Goal: Navigation & Orientation: Find specific page/section

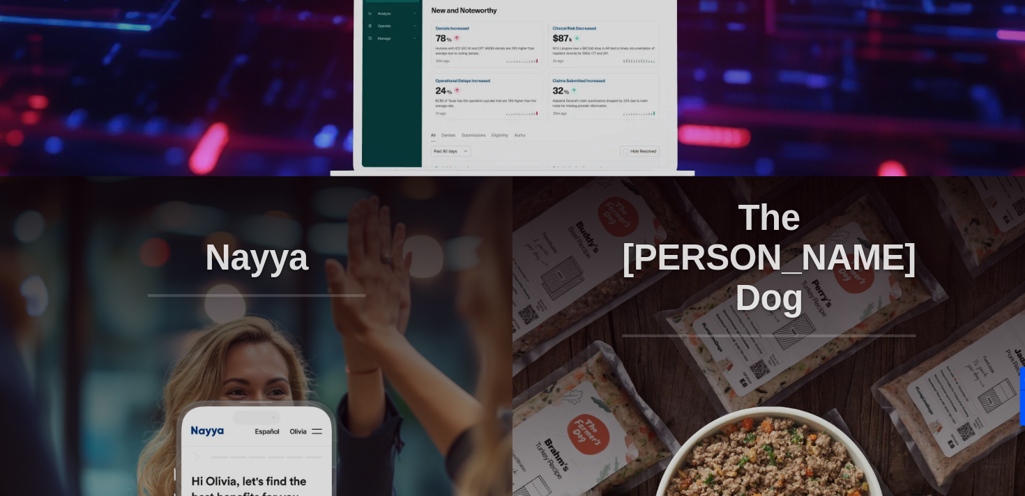
scroll to position [865, 0]
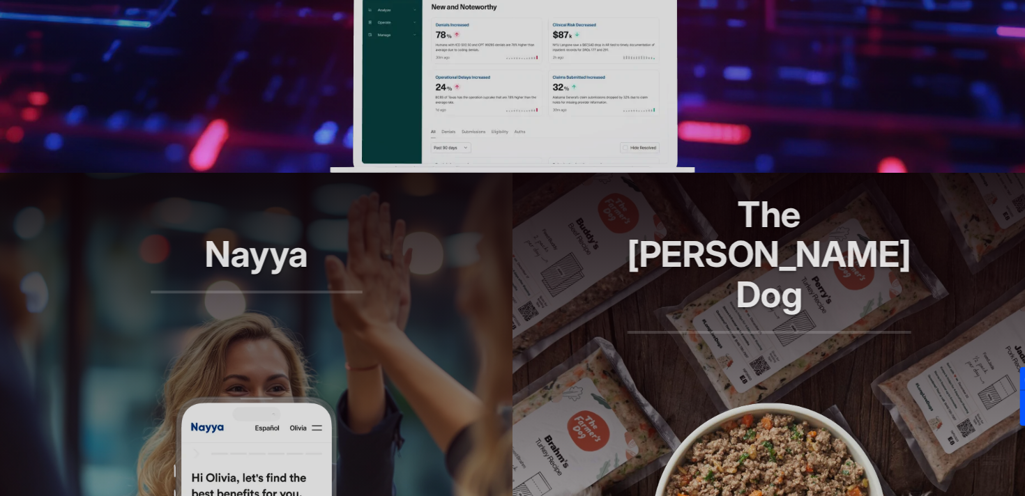
click at [743, 289] on h2 "The [PERSON_NAME] Dog" at bounding box center [769, 264] width 284 height 139
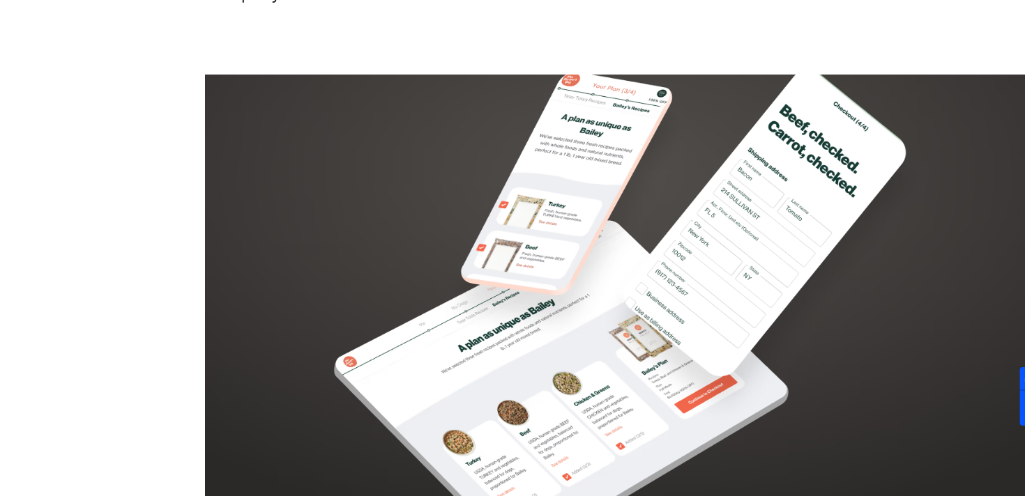
scroll to position [1705, 0]
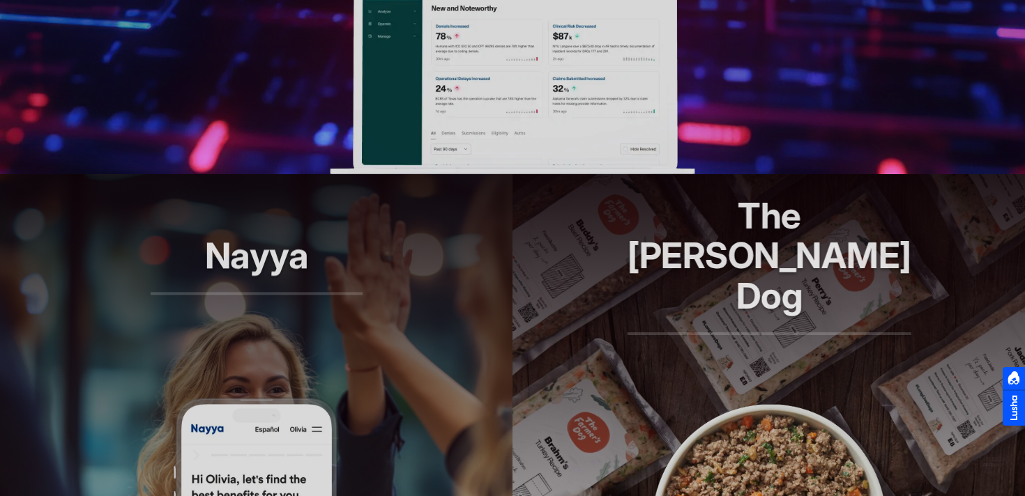
scroll to position [865, 0]
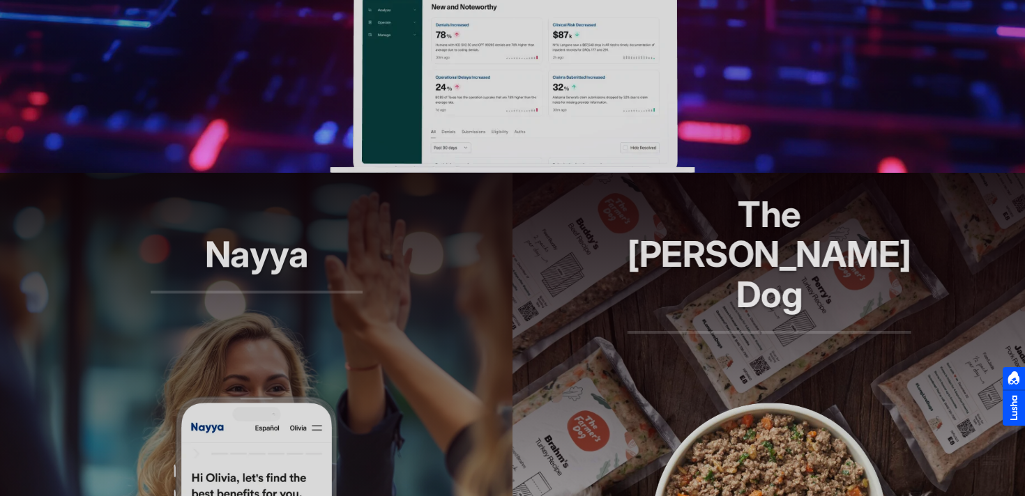
click at [472, 99] on img at bounding box center [512, 61] width 365 height 223
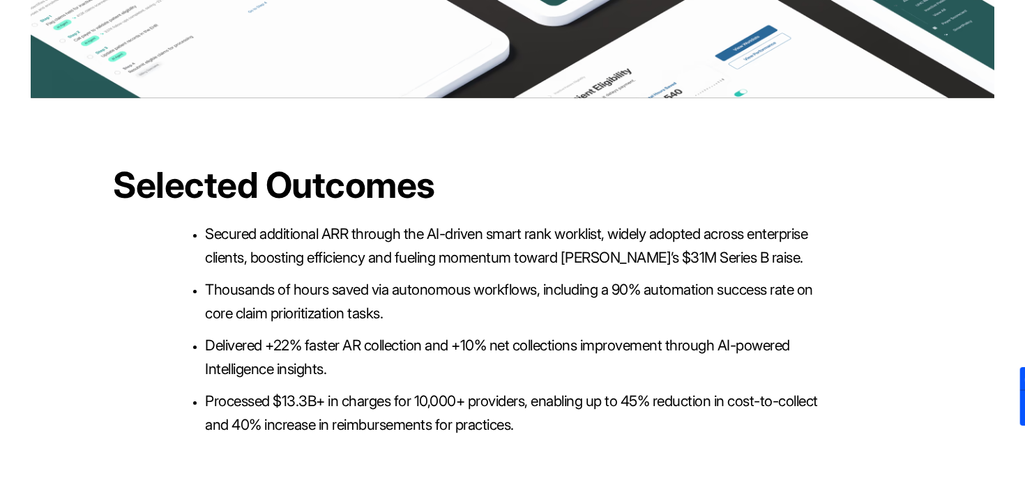
scroll to position [3957, 0]
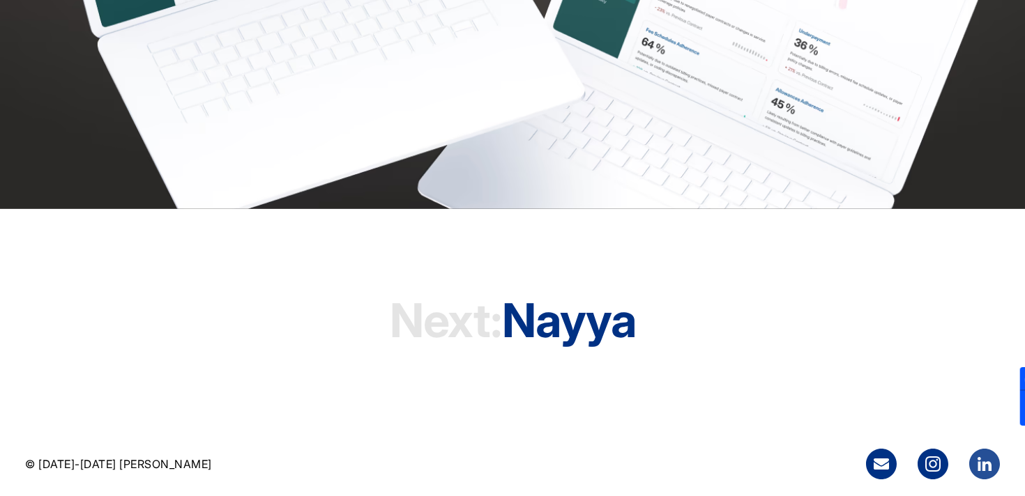
click at [985, 473] on icon at bounding box center [984, 464] width 31 height 31
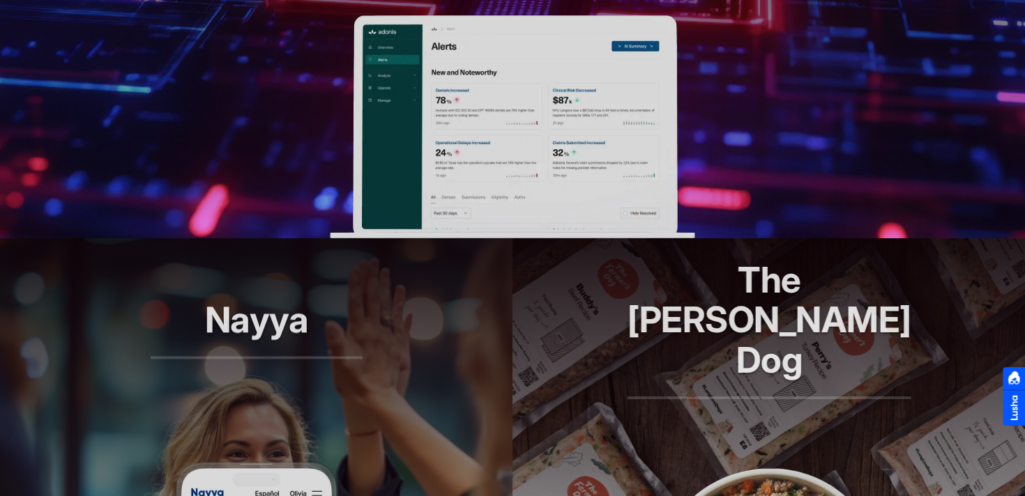
scroll to position [1023, 0]
